Goal: Find contact information: Find contact information

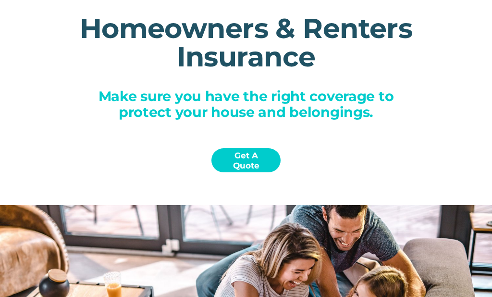
scroll to position [90, 0]
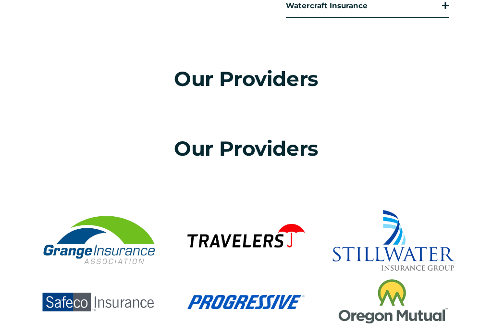
scroll to position [435, 0]
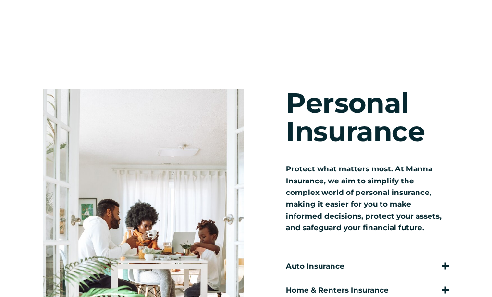
scroll to position [0, 0]
